Goal: Obtain resource: Obtain resource

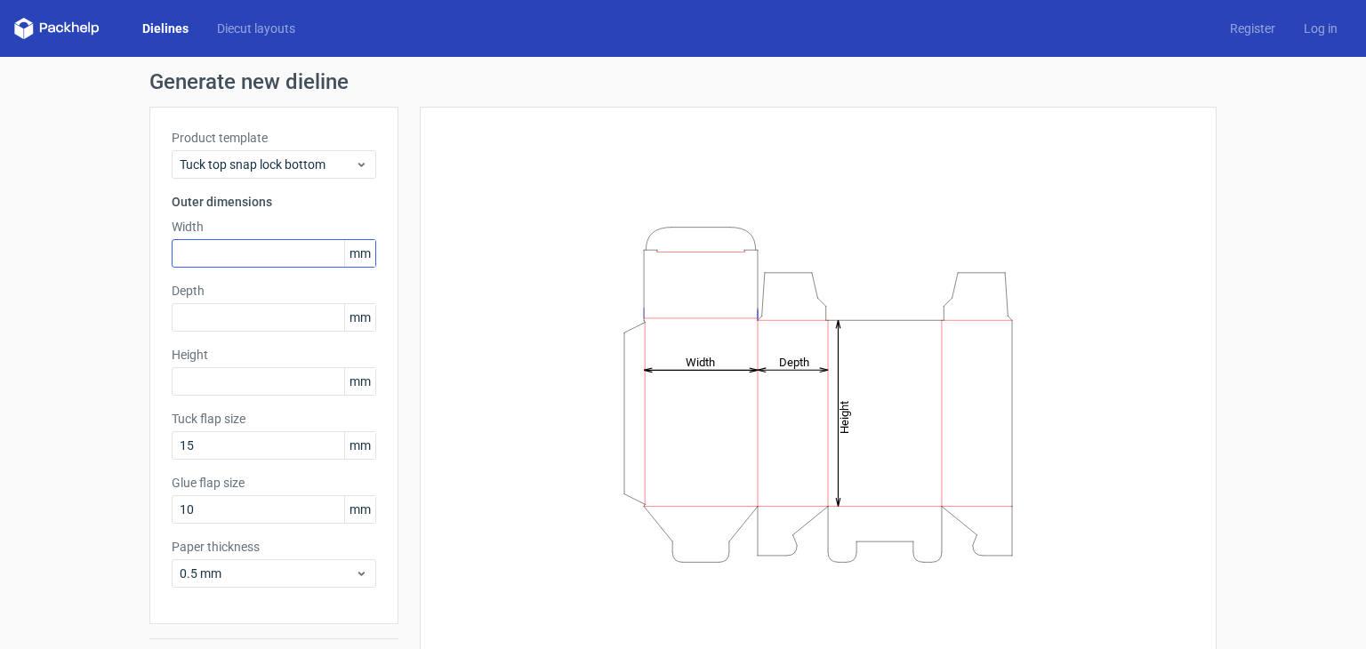
click at [333, 240] on div "Product template Tuck top snap lock bottom Outer dimensions Width mm Depth mm H…" at bounding box center [273, 366] width 249 height 518
click at [342, 160] on span "Tuck top snap lock bottom" at bounding box center [267, 165] width 175 height 18
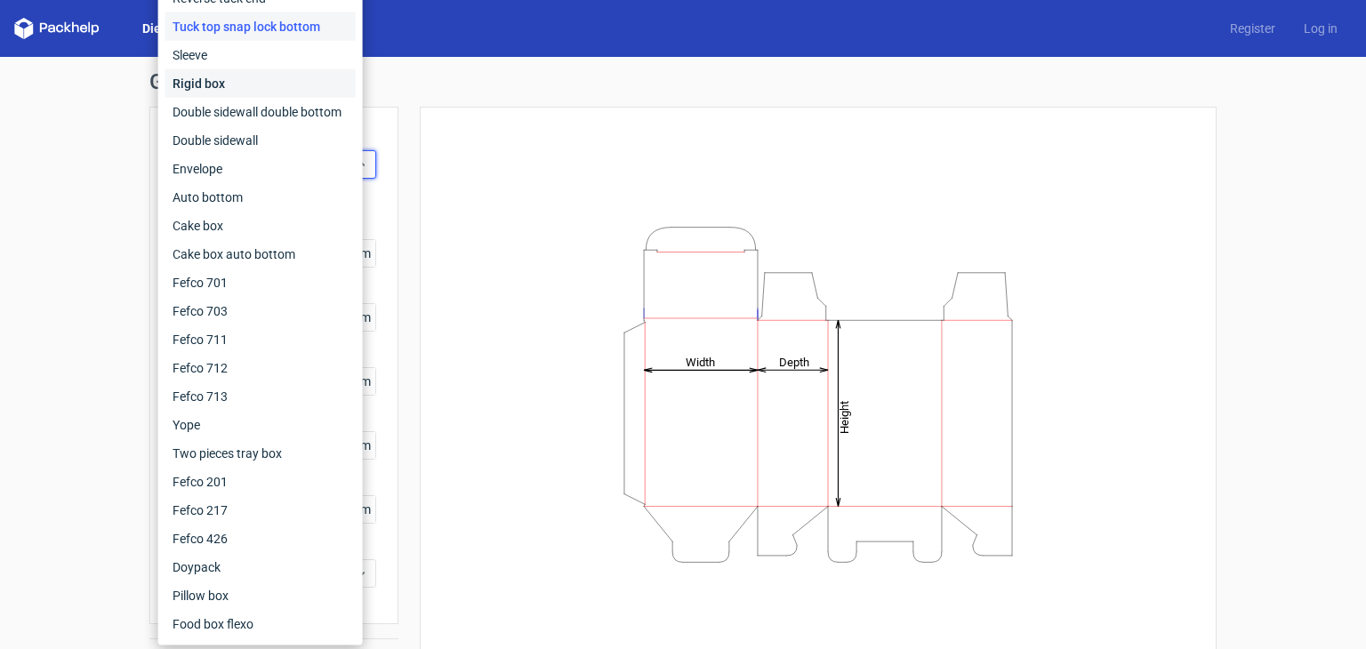
click at [282, 78] on div "Rigid box" at bounding box center [260, 83] width 190 height 28
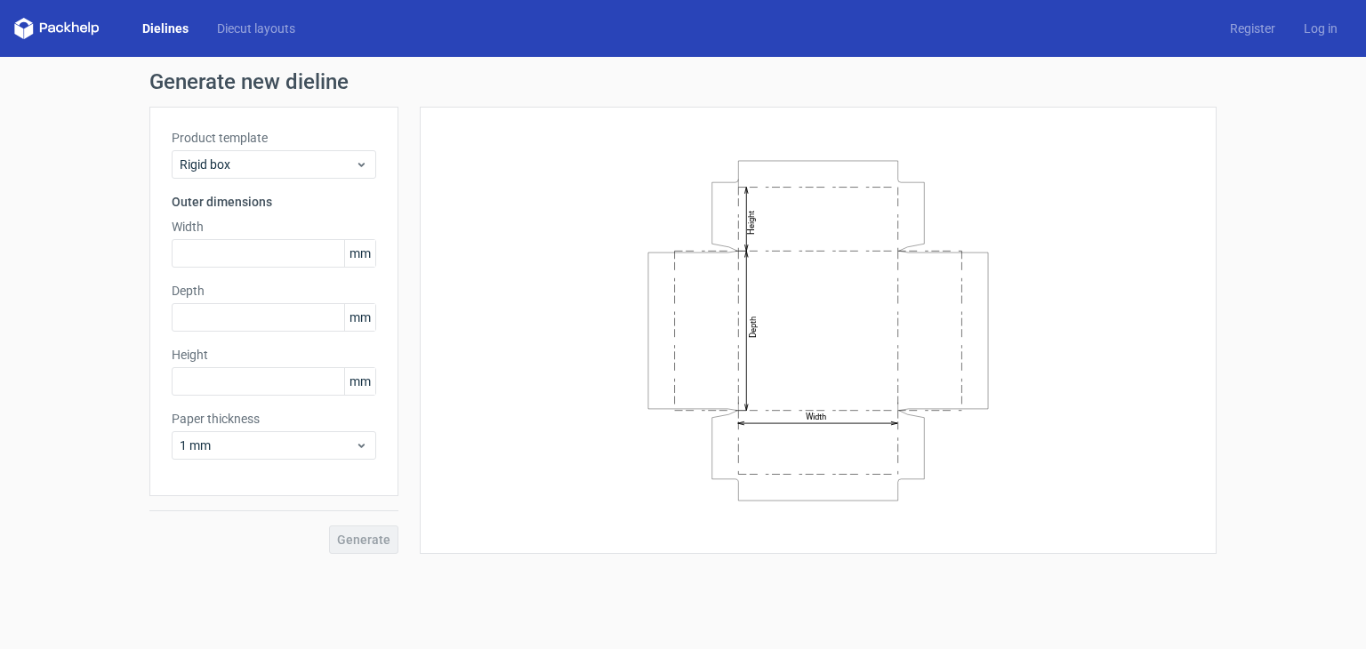
drag, startPoint x: 900, startPoint y: 203, endPoint x: 899, endPoint y: 239, distance: 36.5
click at [899, 239] on icon "Width Depth Height" at bounding box center [818, 331] width 534 height 356
click at [332, 157] on span "Rigid box" at bounding box center [267, 165] width 175 height 18
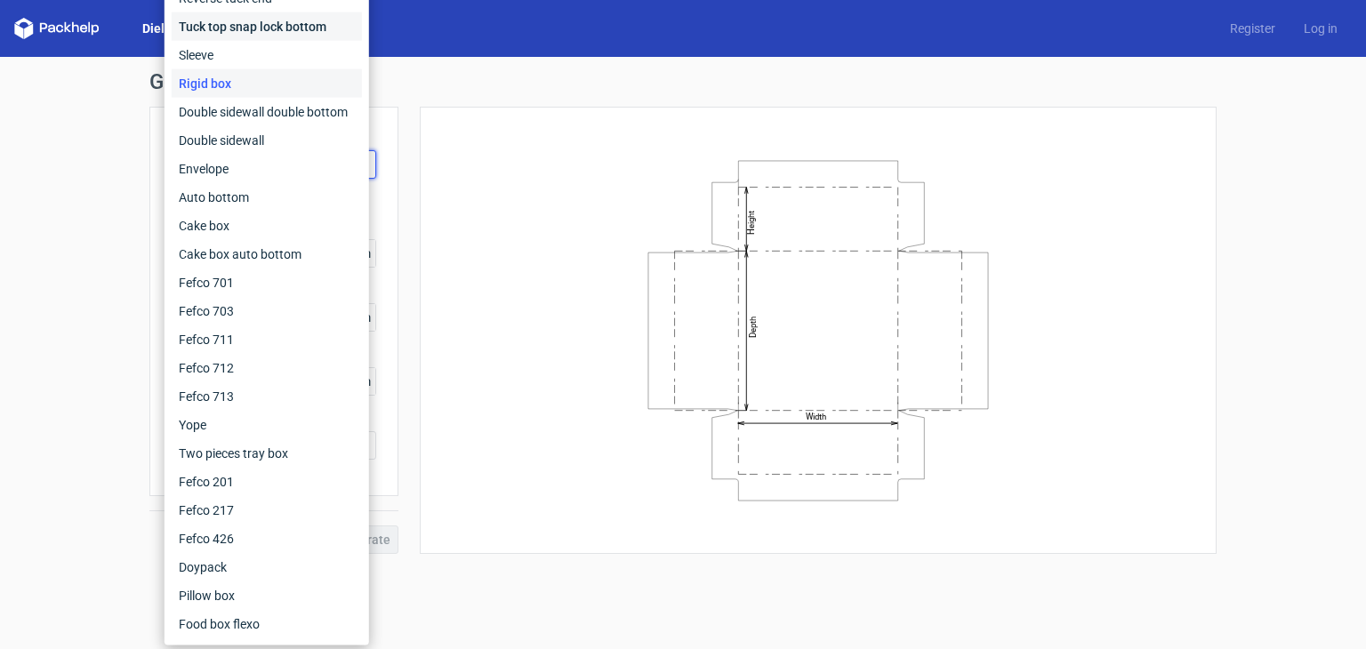
click at [285, 25] on div "Tuck top snap lock bottom" at bounding box center [267, 26] width 190 height 28
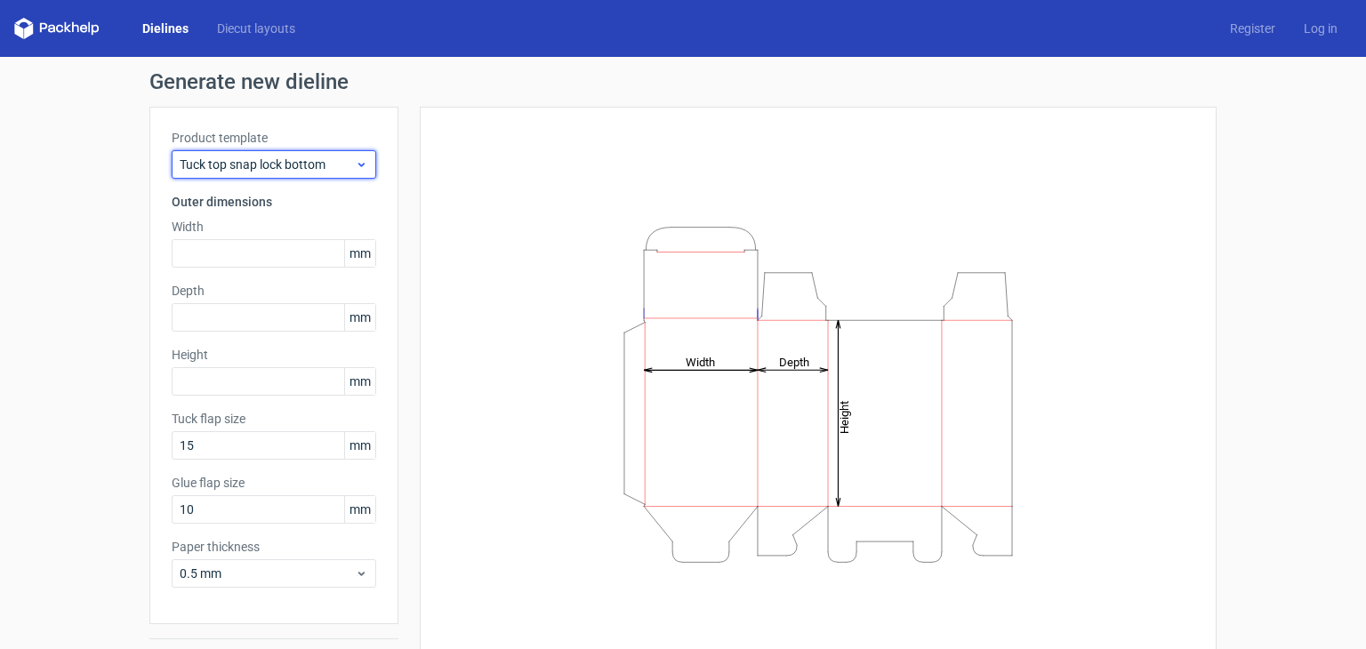
click at [276, 158] on span "Tuck top snap lock bottom" at bounding box center [267, 165] width 175 height 18
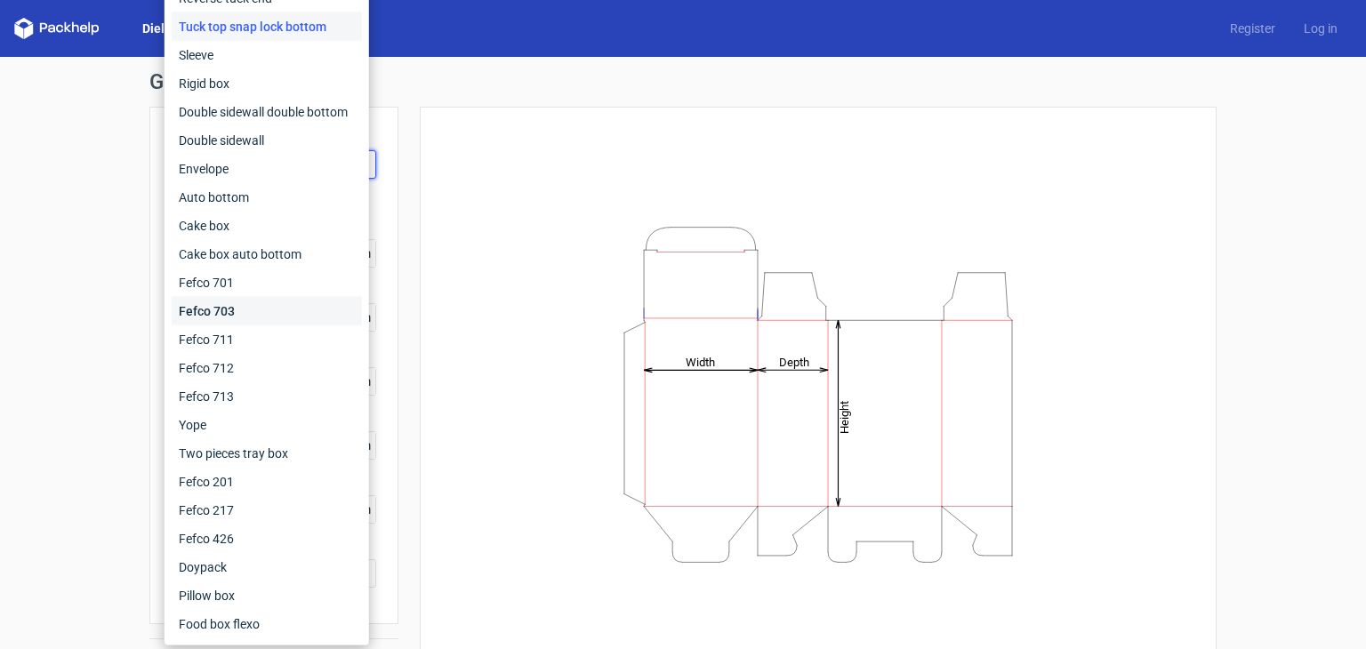
click at [254, 301] on div "Fefco 703" at bounding box center [267, 311] width 190 height 28
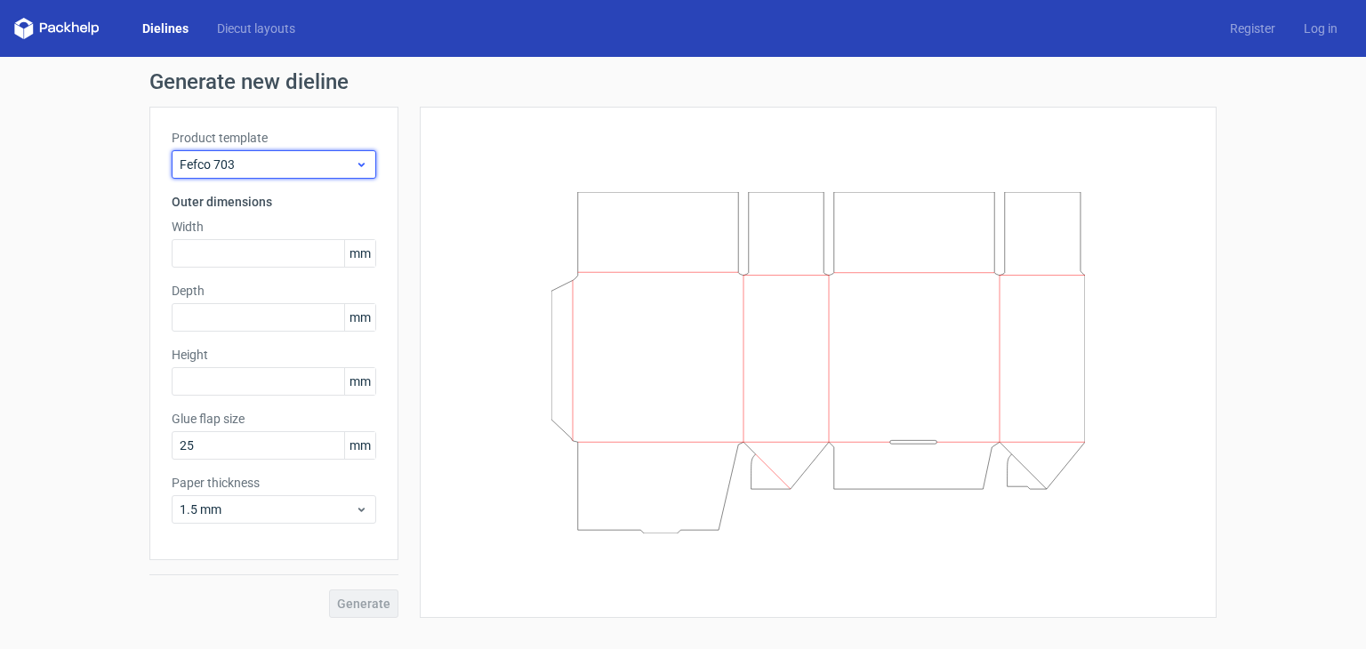
click at [301, 165] on span "Fefco 703" at bounding box center [267, 165] width 175 height 18
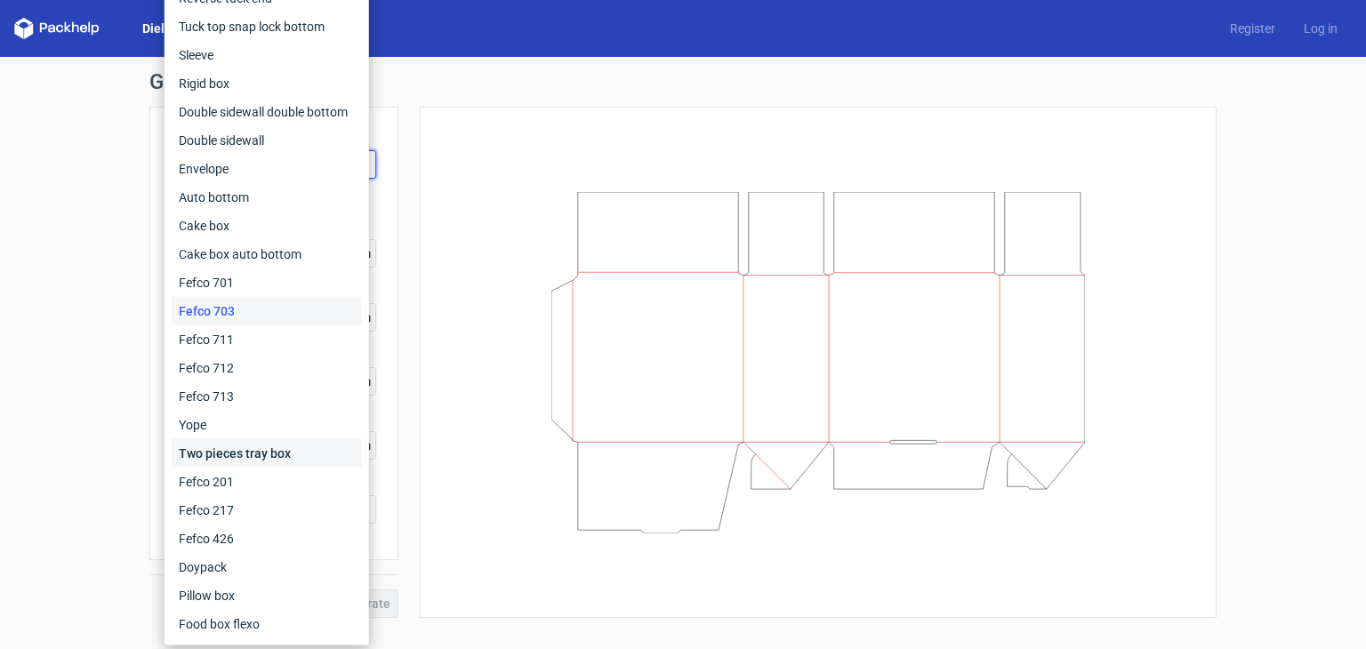
click at [272, 442] on div "Two pieces tray box" at bounding box center [267, 453] width 190 height 28
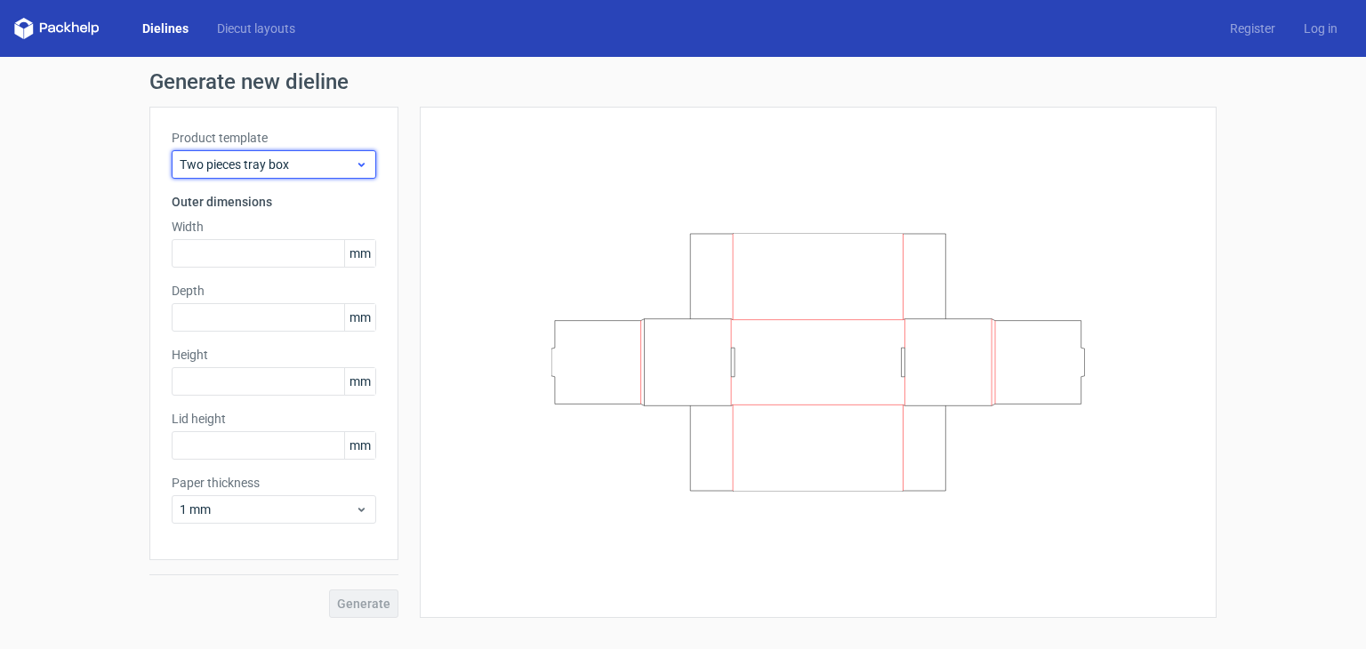
click at [284, 158] on span "Two pieces tray box" at bounding box center [267, 165] width 175 height 18
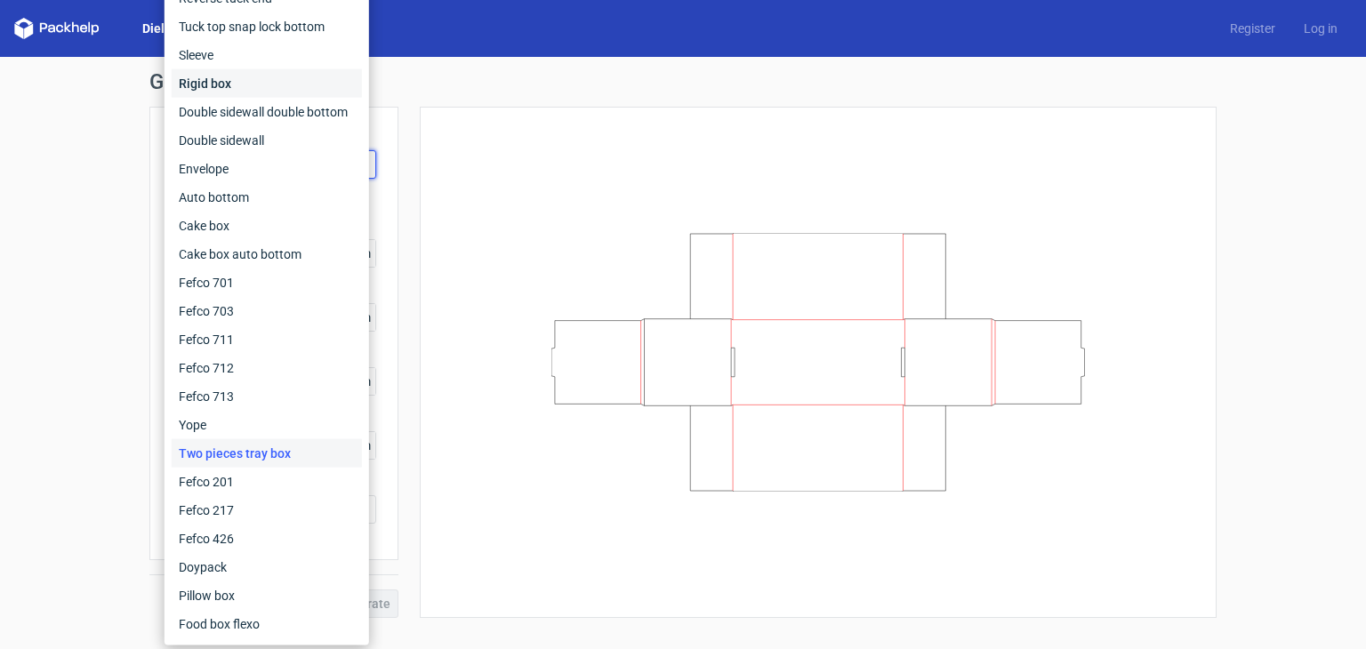
click at [278, 69] on div "Rigid box" at bounding box center [267, 83] width 190 height 28
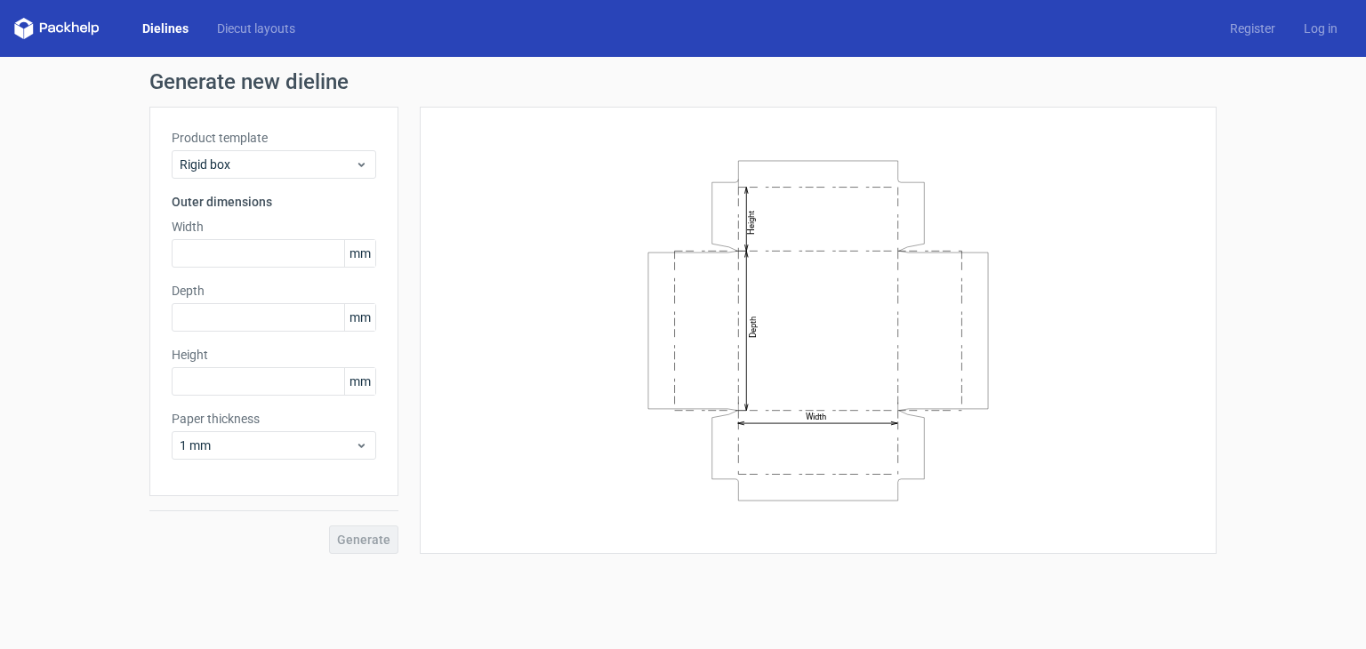
click at [769, 229] on icon "Width Depth Height" at bounding box center [818, 331] width 534 height 356
drag, startPoint x: 746, startPoint y: 199, endPoint x: 745, endPoint y: 209, distance: 9.8
click at [745, 207] on icon "Width Depth Height" at bounding box center [818, 331] width 534 height 356
click at [735, 225] on icon "Width Depth Height" at bounding box center [818, 331] width 534 height 356
click at [746, 197] on line at bounding box center [746, 219] width 0 height 64
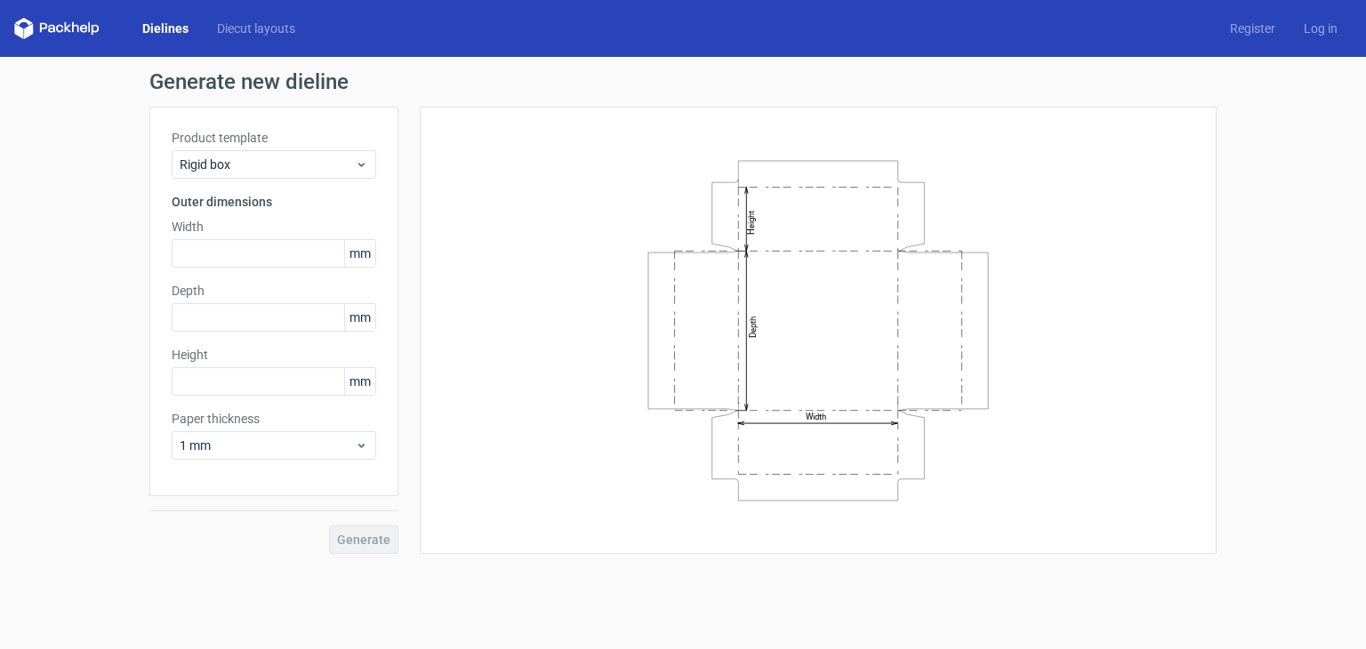
drag, startPoint x: 729, startPoint y: 190, endPoint x: 729, endPoint y: 179, distance: 11.6
click at [729, 189] on icon "Width Depth Height" at bounding box center [818, 331] width 534 height 356
drag, startPoint x: 728, startPoint y: 178, endPoint x: 702, endPoint y: 183, distance: 26.3
click at [704, 181] on icon "Width Depth Height" at bounding box center [818, 331] width 534 height 356
